Goal: Communication & Community: Participate in discussion

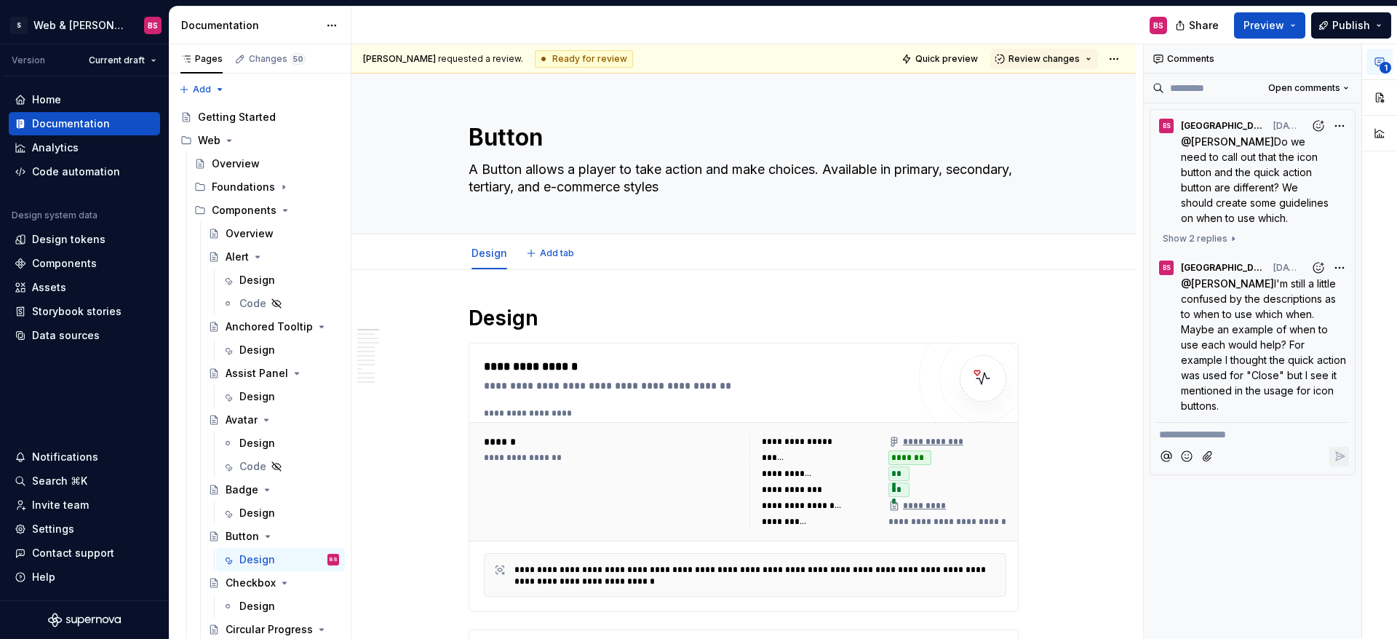
type textarea "*"
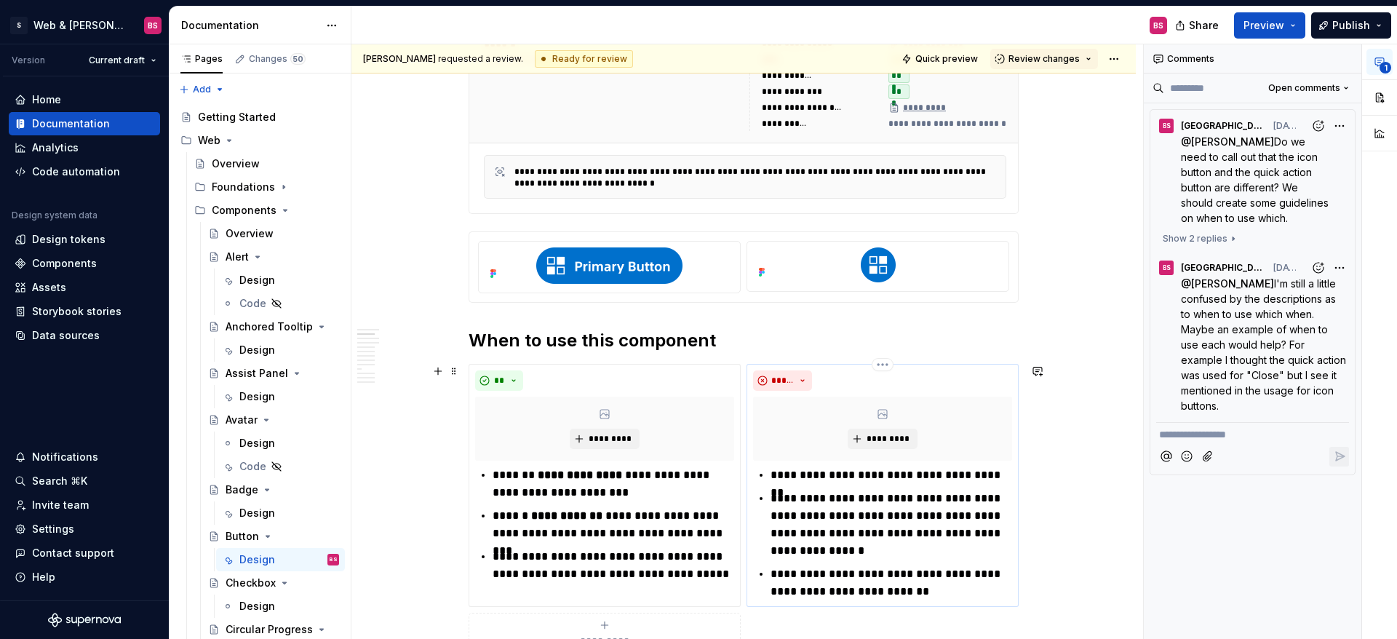
scroll to position [434, 0]
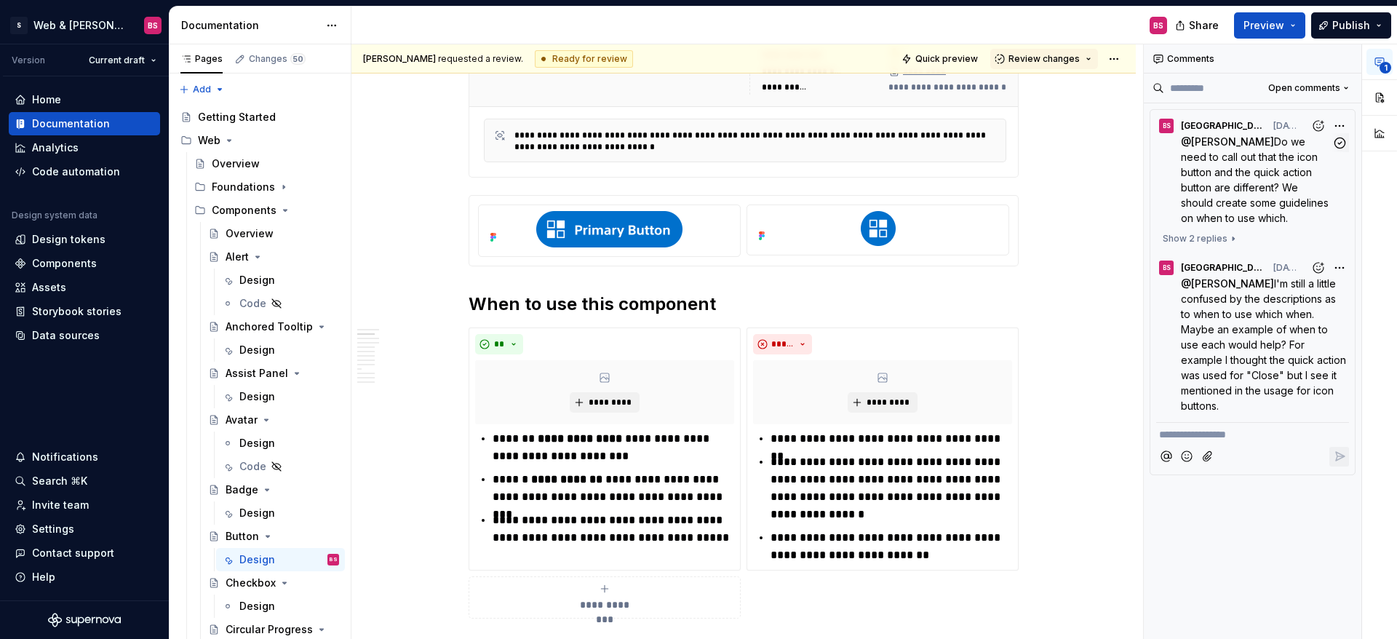
click at [1224, 186] on span "Do we need to call out that the icon button and the quick action button are dif…" at bounding box center [1256, 179] width 151 height 89
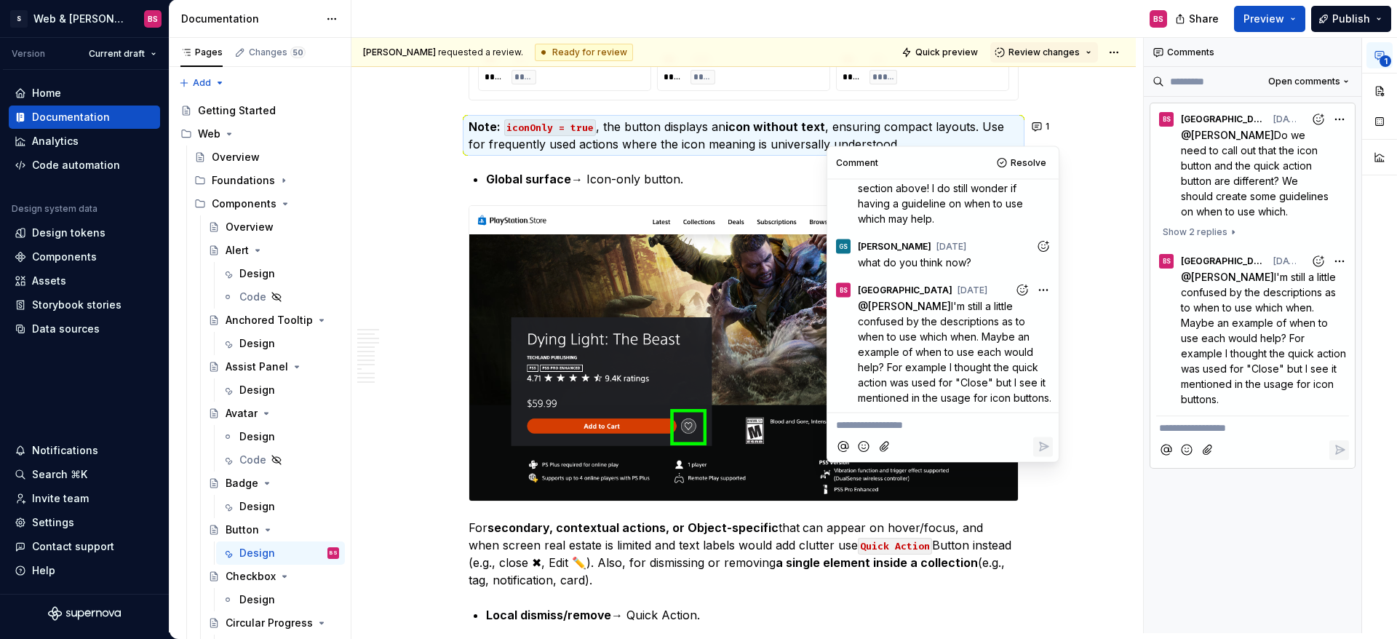
scroll to position [5206, 0]
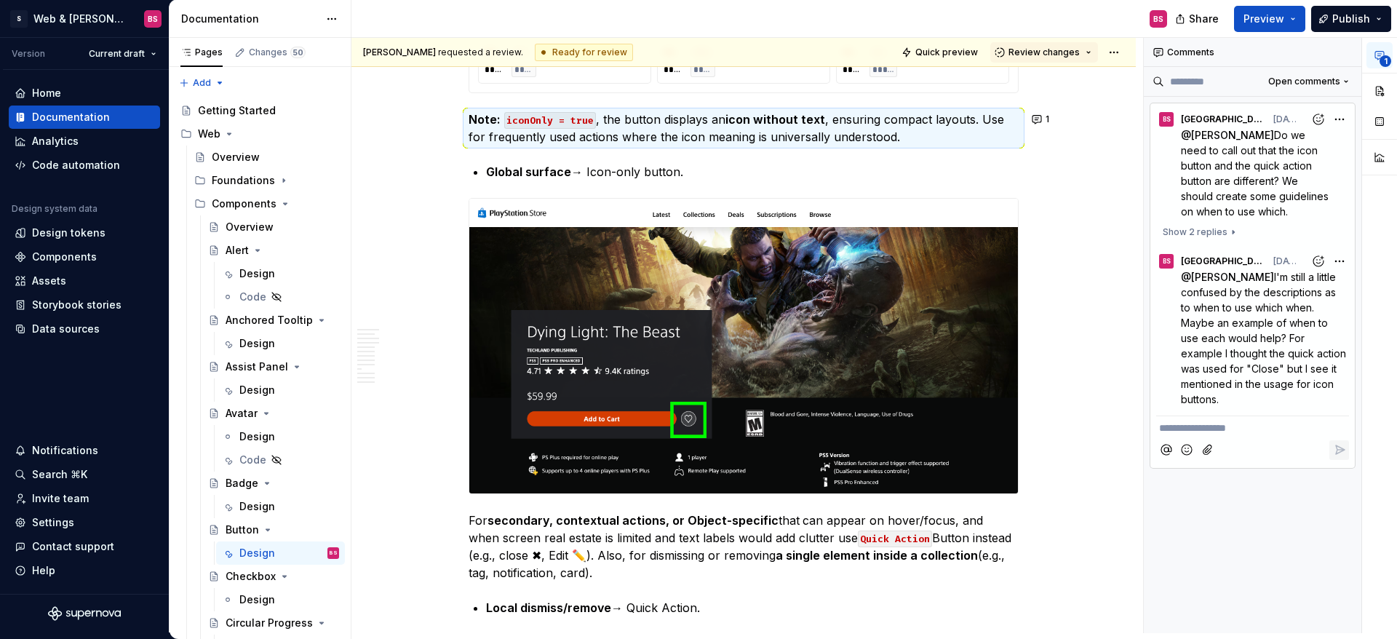
click at [1264, 346] on p "@ [PERSON_NAME] I'm still a little confused by the descriptions as to when to u…" at bounding box center [1265, 338] width 168 height 138
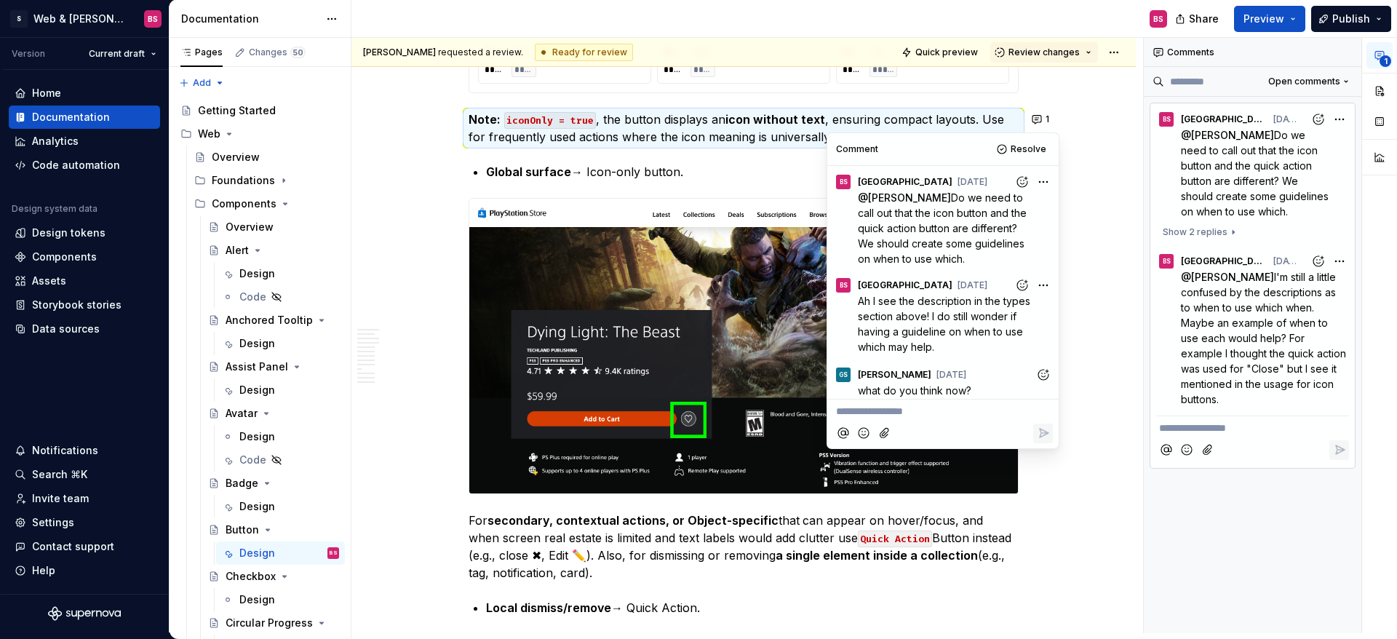
scroll to position [142, 0]
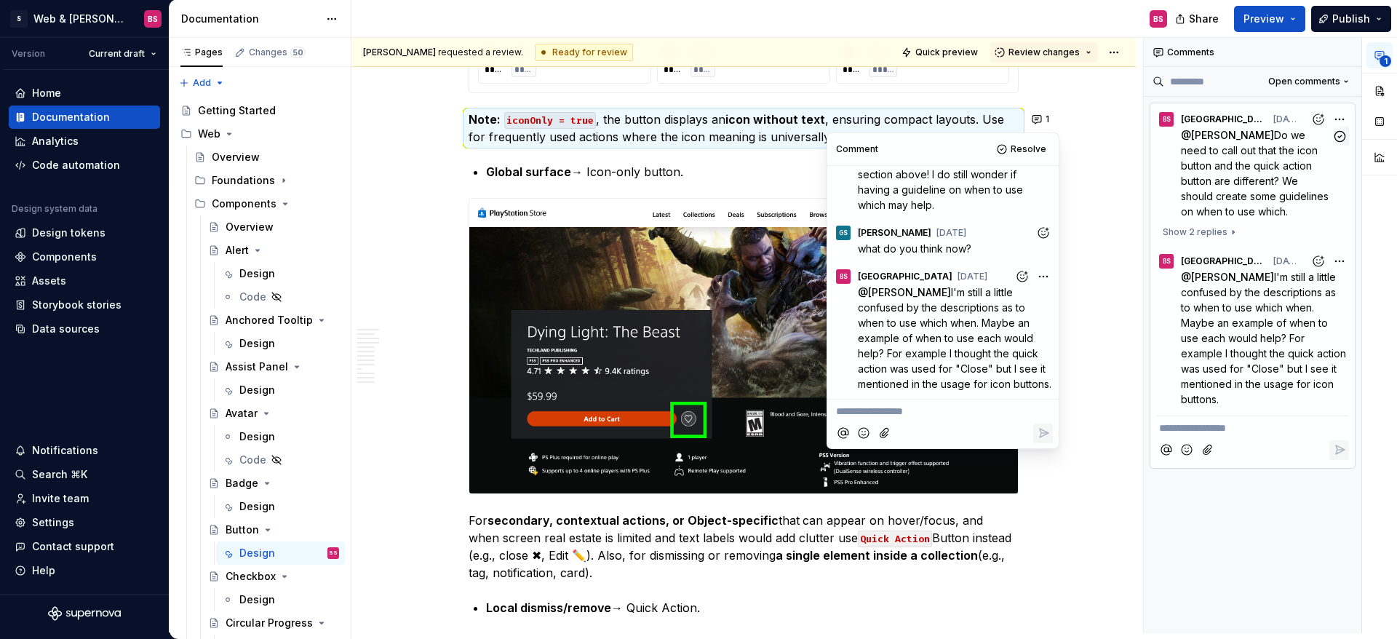
click at [1249, 182] on span "Do we need to call out that the icon button and the quick action button are dif…" at bounding box center [1256, 173] width 151 height 89
drag, startPoint x: 1109, startPoint y: 357, endPoint x: 1091, endPoint y: 354, distance: 17.7
click at [1108, 357] on div "**********" at bounding box center [747, 335] width 792 height 595
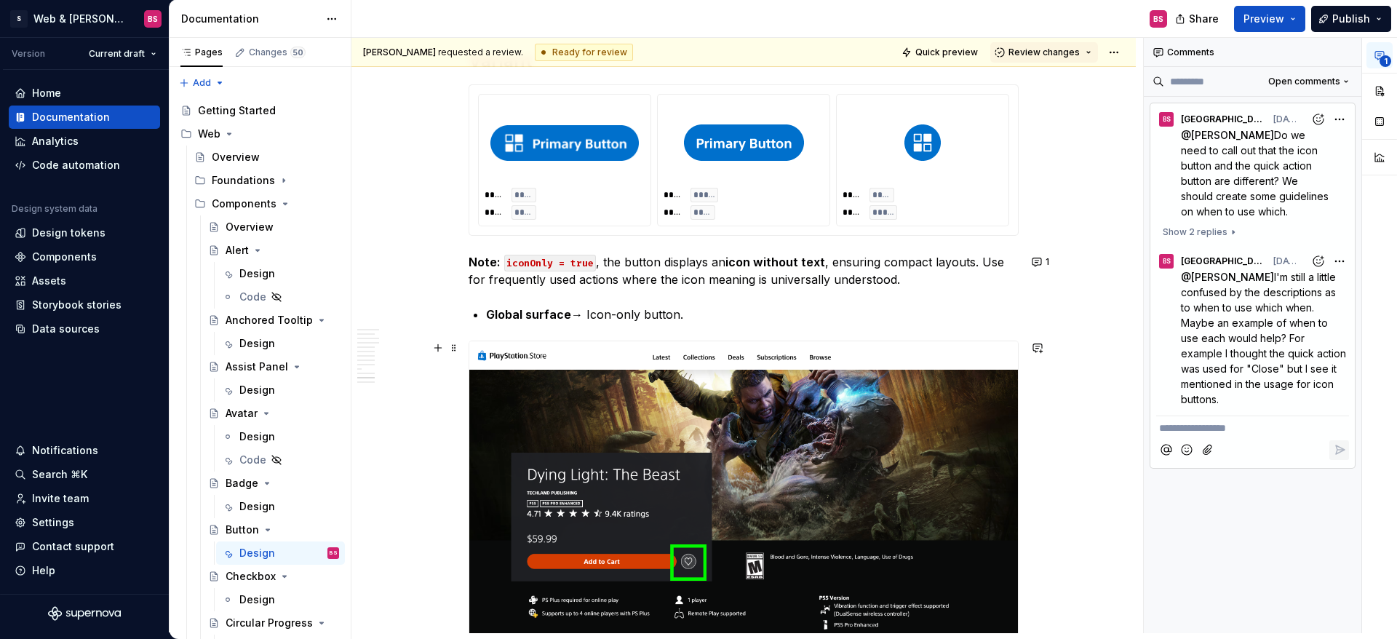
scroll to position [5018, 0]
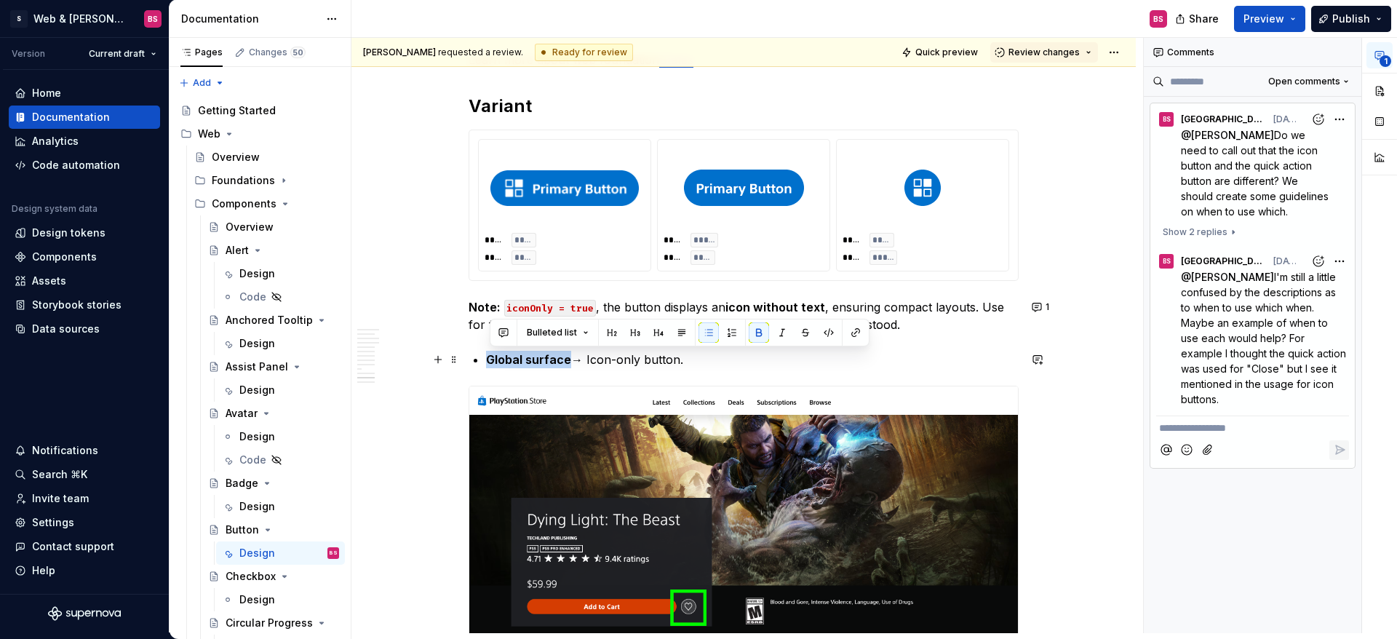
drag, startPoint x: 489, startPoint y: 359, endPoint x: 571, endPoint y: 360, distance: 82.2
click at [571, 360] on p "Global surface → Icon-only button." at bounding box center [752, 359] width 533 height 17
click at [502, 329] on button "button" at bounding box center [503, 332] width 20 height 20
click at [714, 381] on icon "Send" at bounding box center [710, 381] width 15 height 15
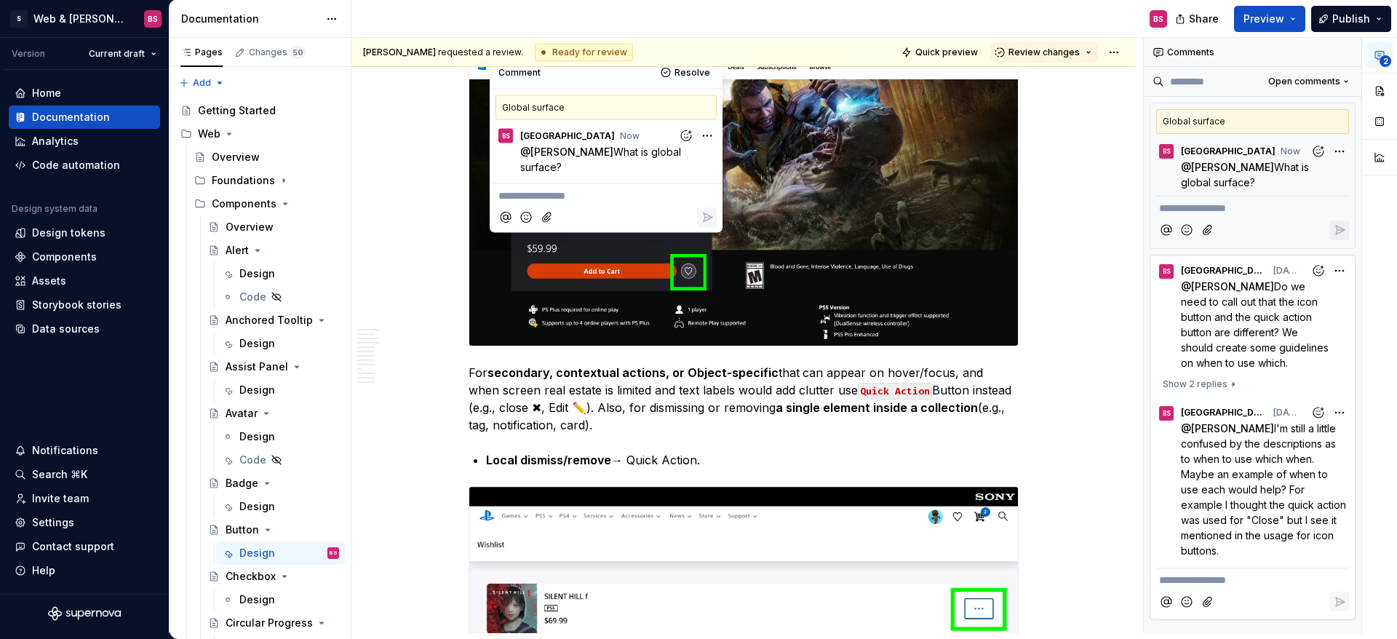
scroll to position [5369, 0]
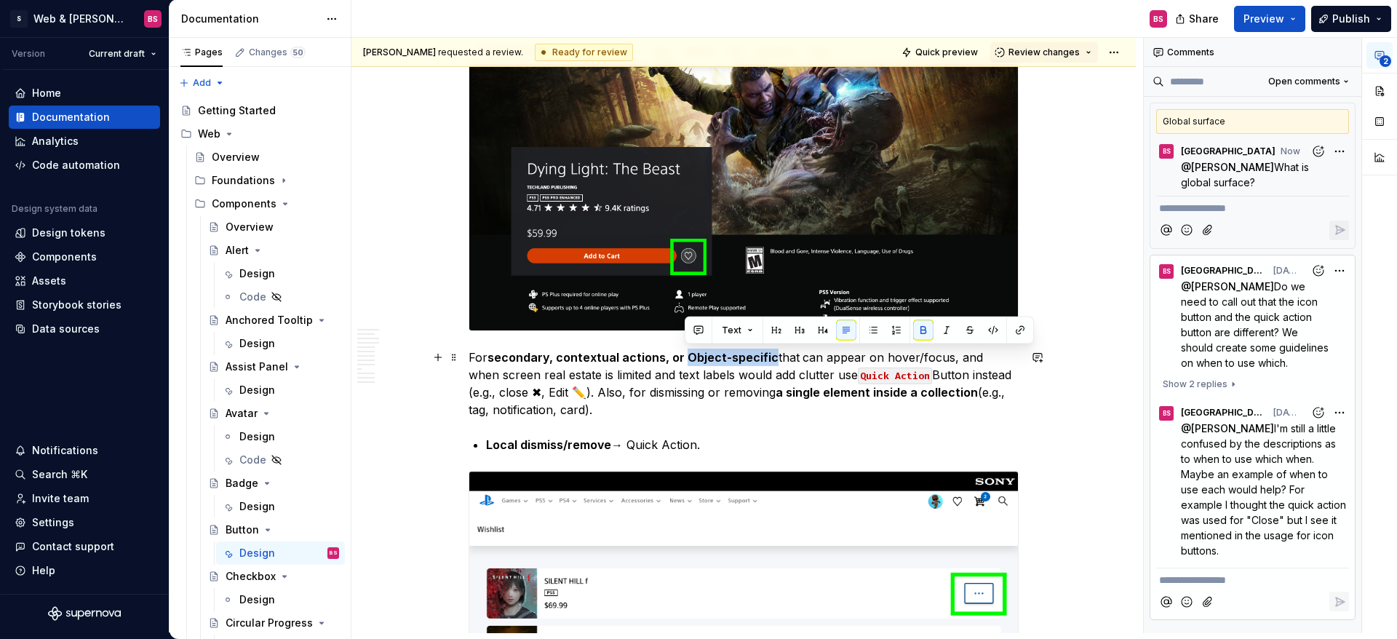
drag, startPoint x: 687, startPoint y: 359, endPoint x: 769, endPoint y: 360, distance: 82.2
click at [769, 360] on strong "secondary, contextual actions, or Object-specific" at bounding box center [632, 357] width 291 height 15
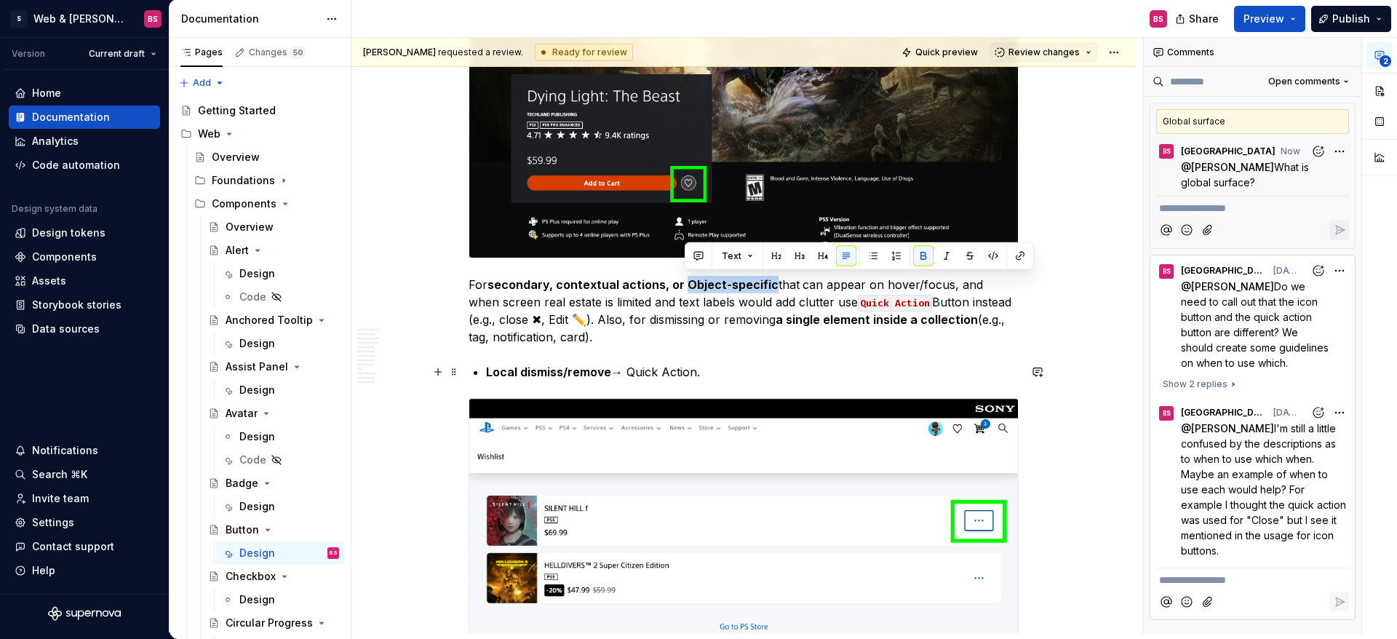
scroll to position [5438, 0]
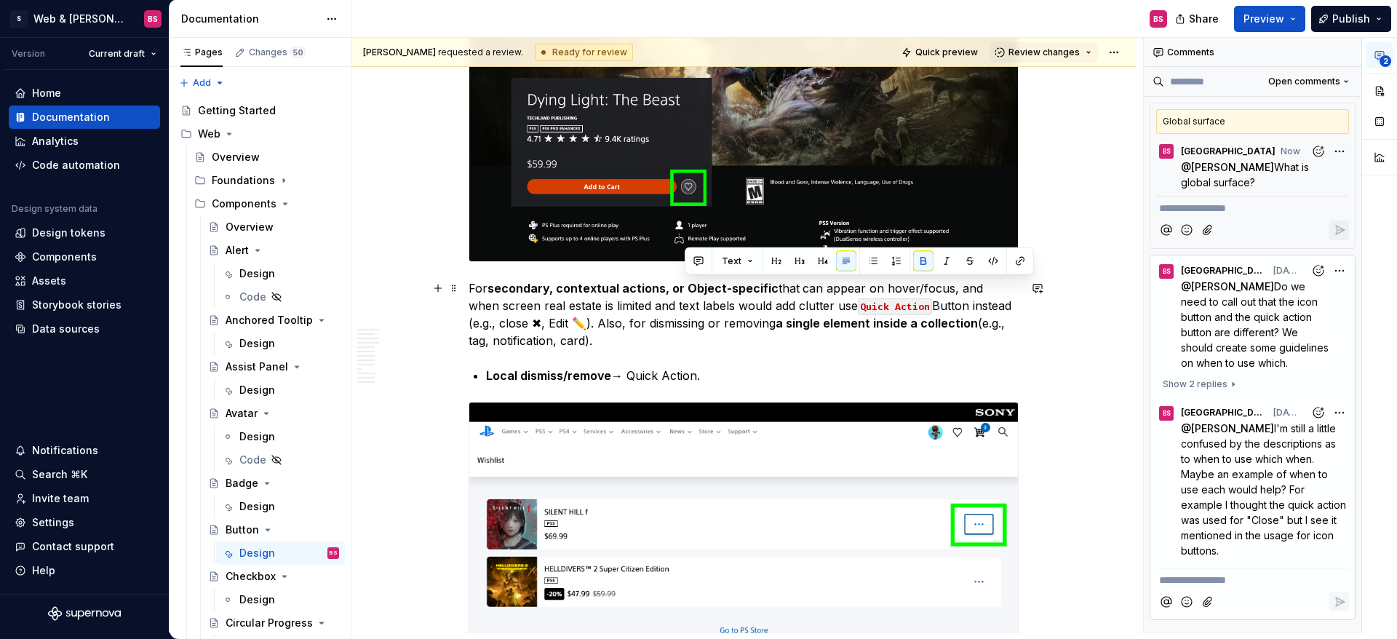
click at [755, 335] on p "For secondary, contextual actions, or Object-specific that can appear on hover/…" at bounding box center [744, 314] width 550 height 70
drag, startPoint x: 687, startPoint y: 285, endPoint x: 770, endPoint y: 286, distance: 83.7
click at [770, 286] on strong "secondary, contextual actions, or Object-specific" at bounding box center [632, 288] width 291 height 15
copy strong "Object-specific"
type textarea "*"
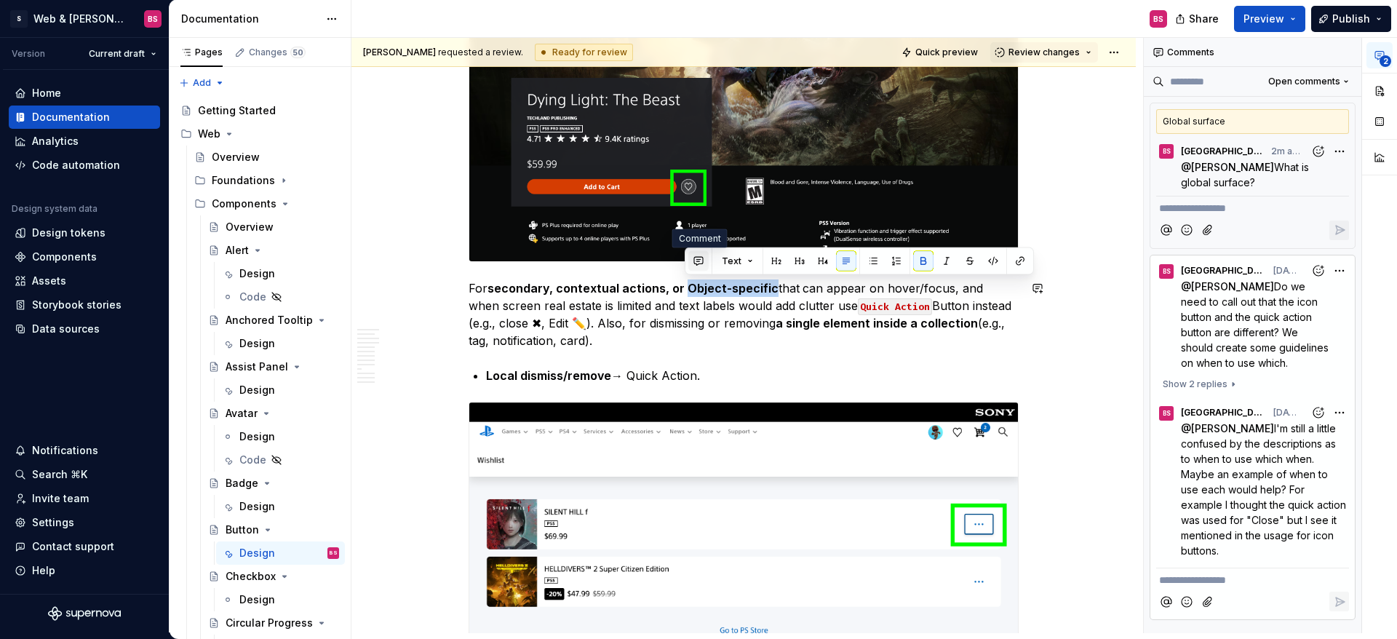
click at [700, 266] on button "button" at bounding box center [698, 261] width 20 height 20
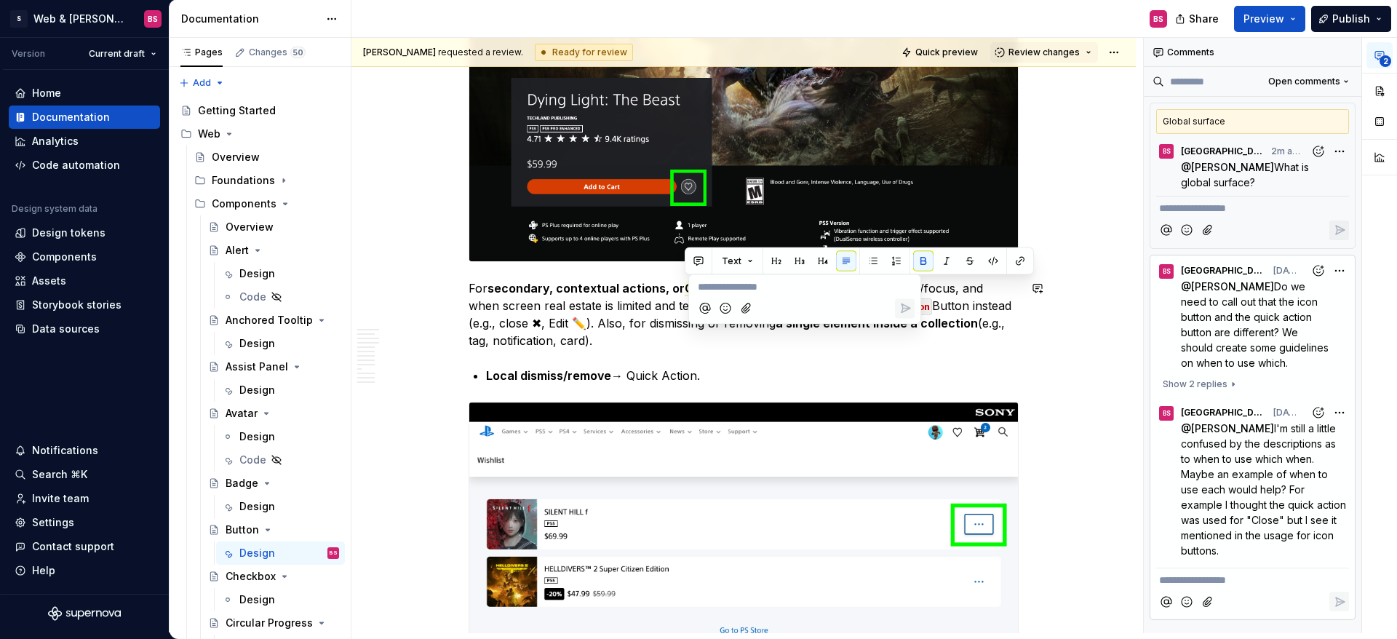
click at [953, 293] on p "For secondary, contextual actions, or Object-specific that can appear on hover/…" at bounding box center [744, 314] width 550 height 70
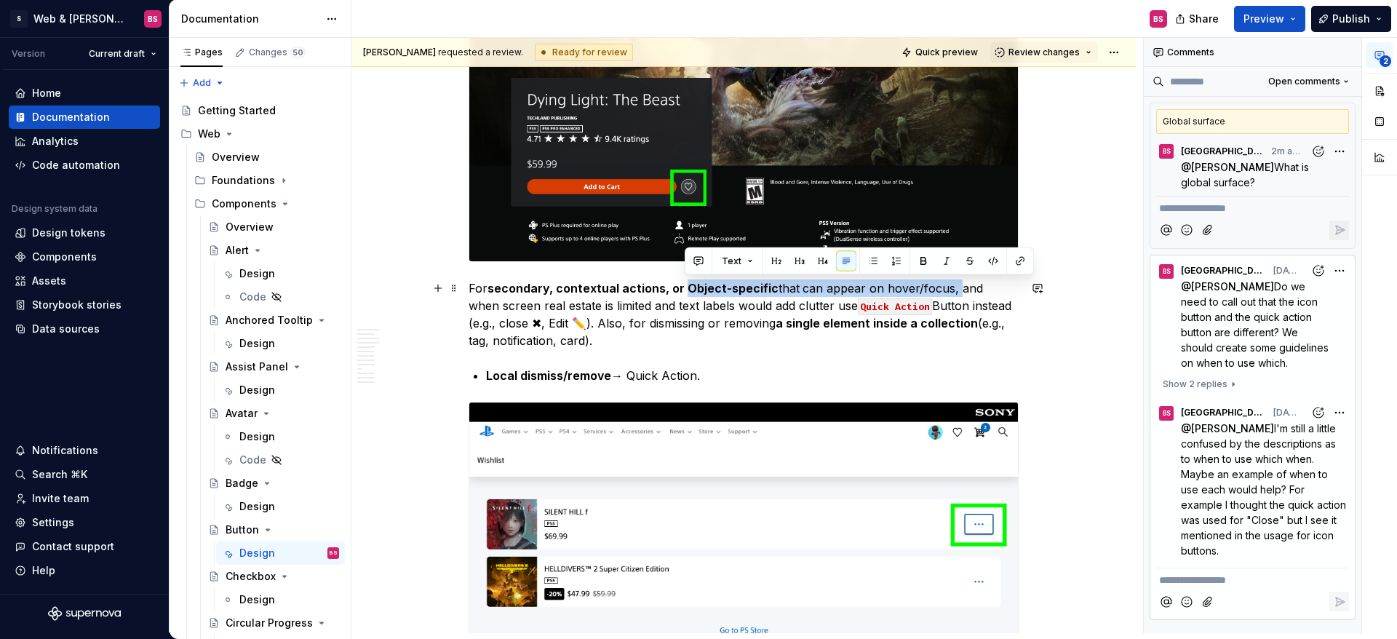
scroll to position [5436, 0]
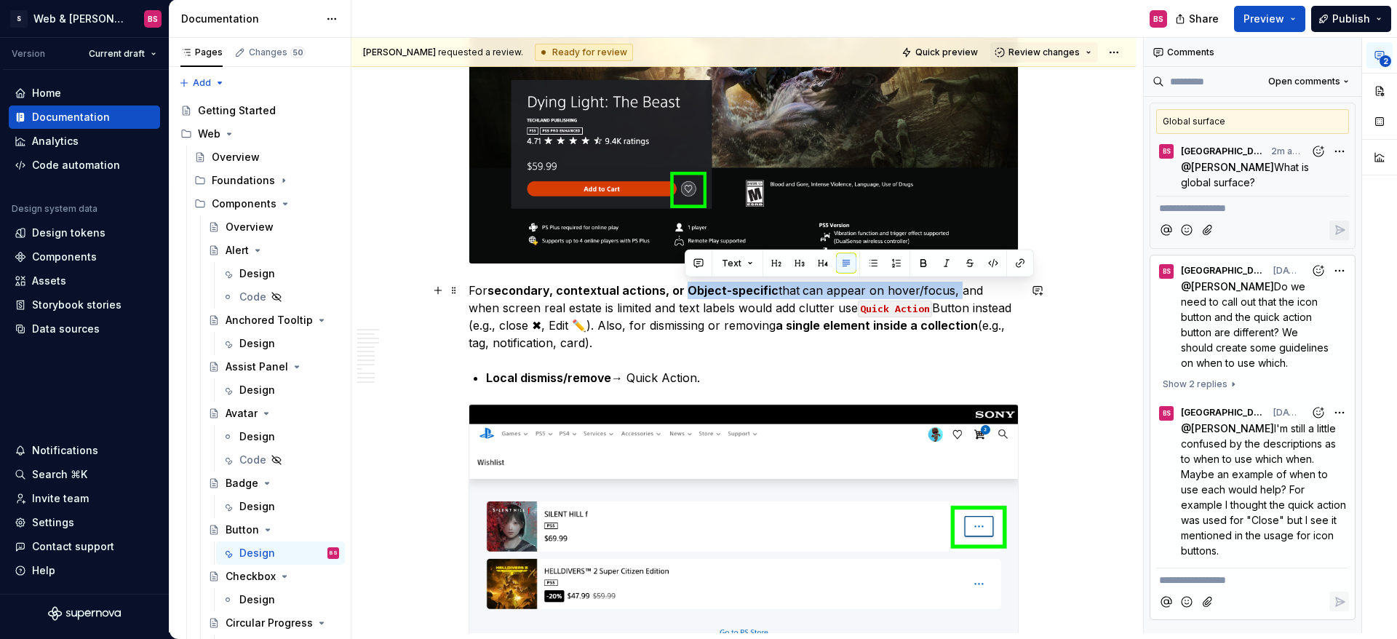
click at [998, 330] on p "For secondary, contextual actions, or Object-specific that can appear on hover/…" at bounding box center [744, 317] width 550 height 70
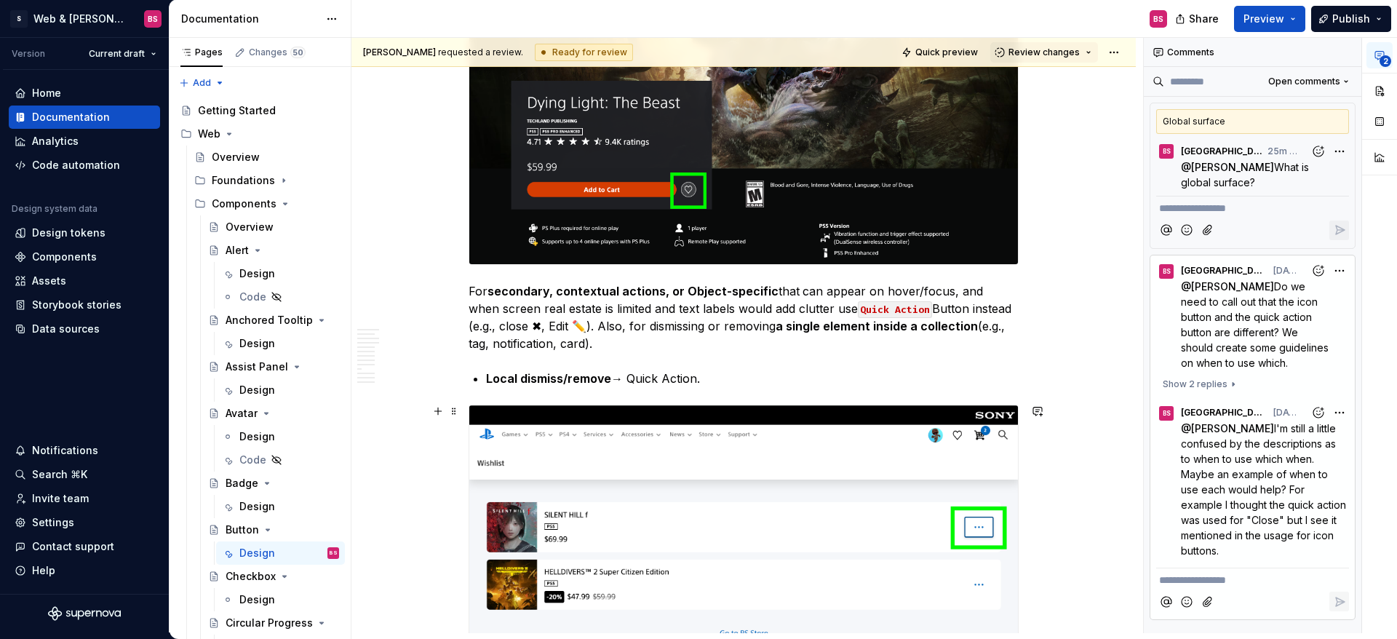
type textarea "*"
